Goal: Check status: Check status

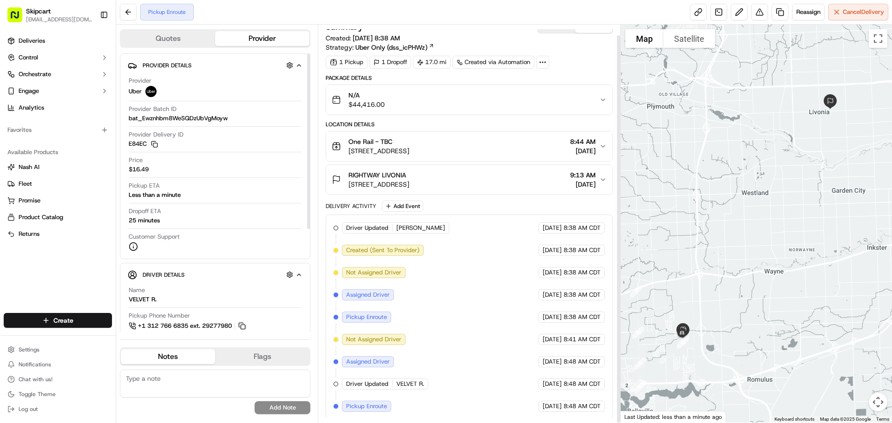
scroll to position [11, 0]
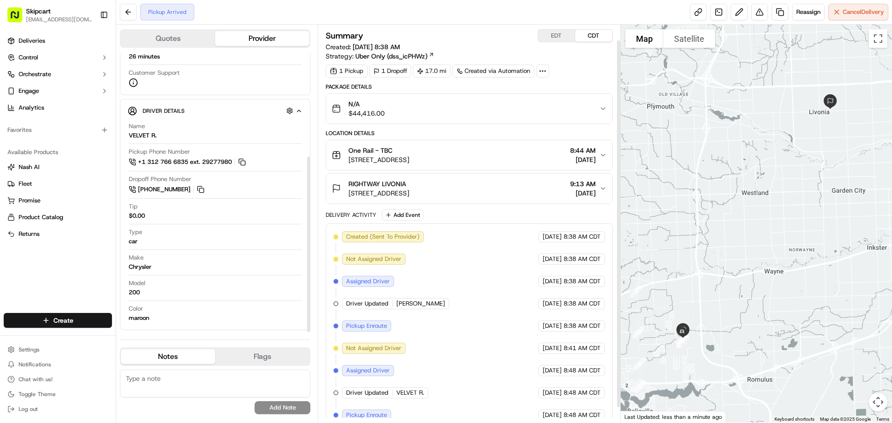
scroll to position [33, 0]
